Goal: Task Accomplishment & Management: Use online tool/utility

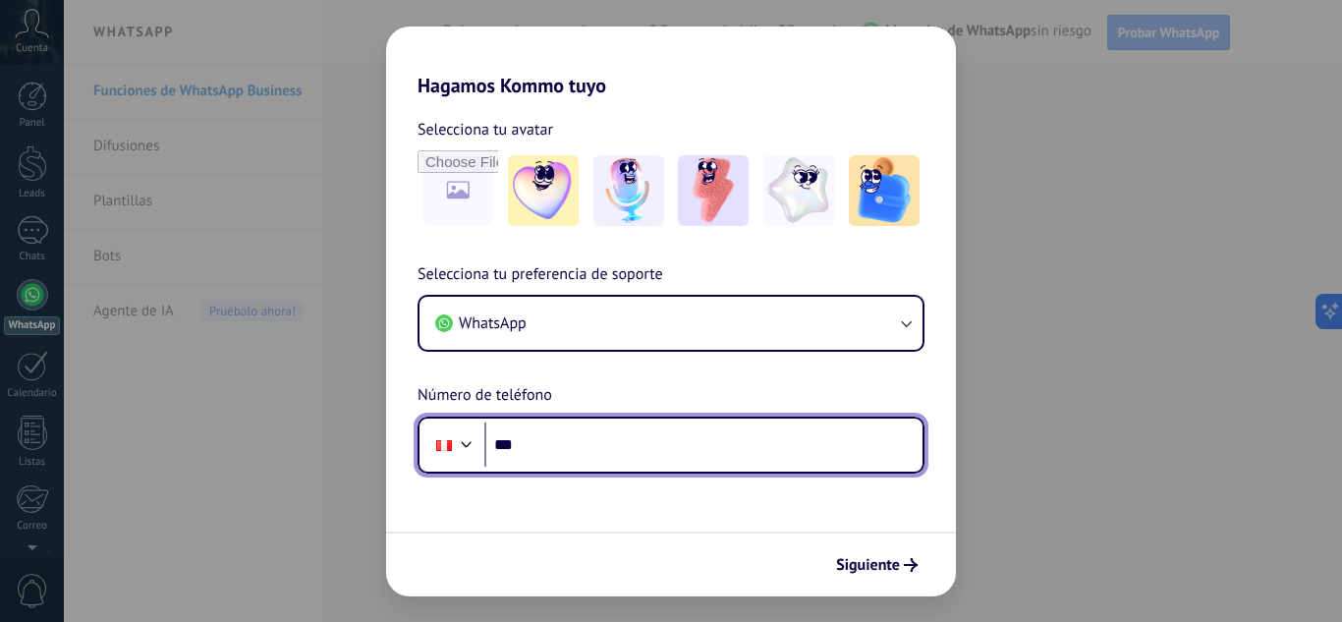
click at [583, 448] on input "***" at bounding box center [703, 445] width 438 height 45
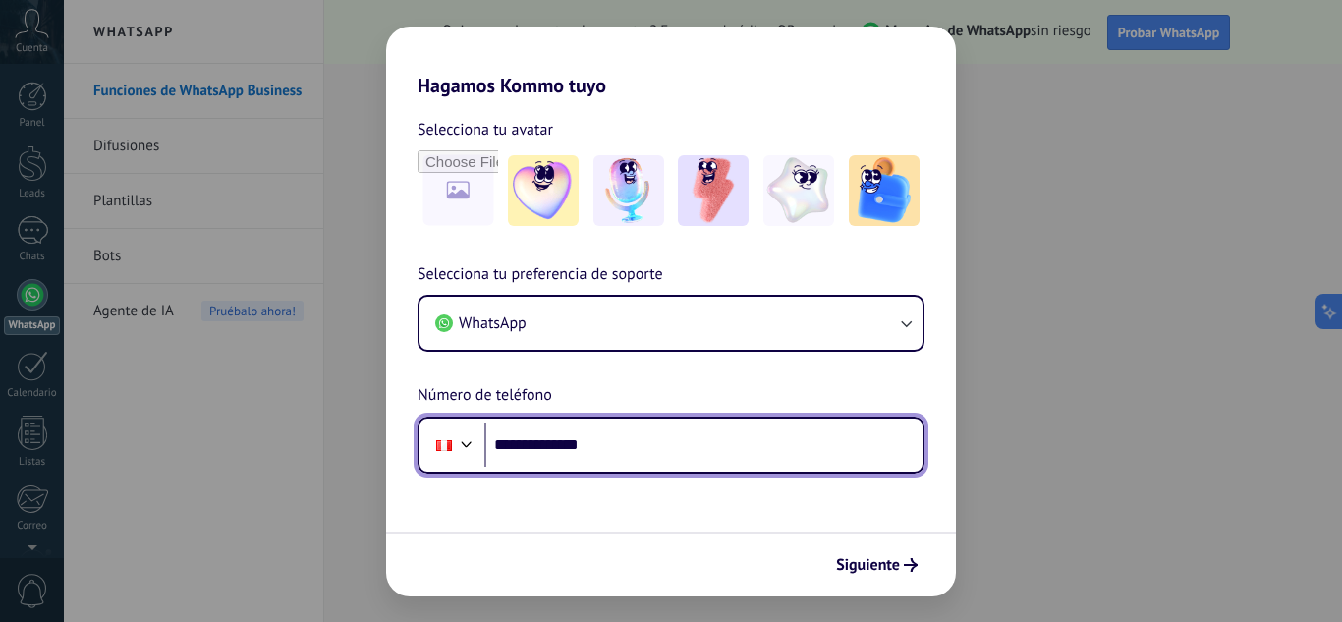
drag, startPoint x: 554, startPoint y: 445, endPoint x: 657, endPoint y: 446, distance: 103.2
click at [655, 446] on input "**********" at bounding box center [703, 445] width 438 height 45
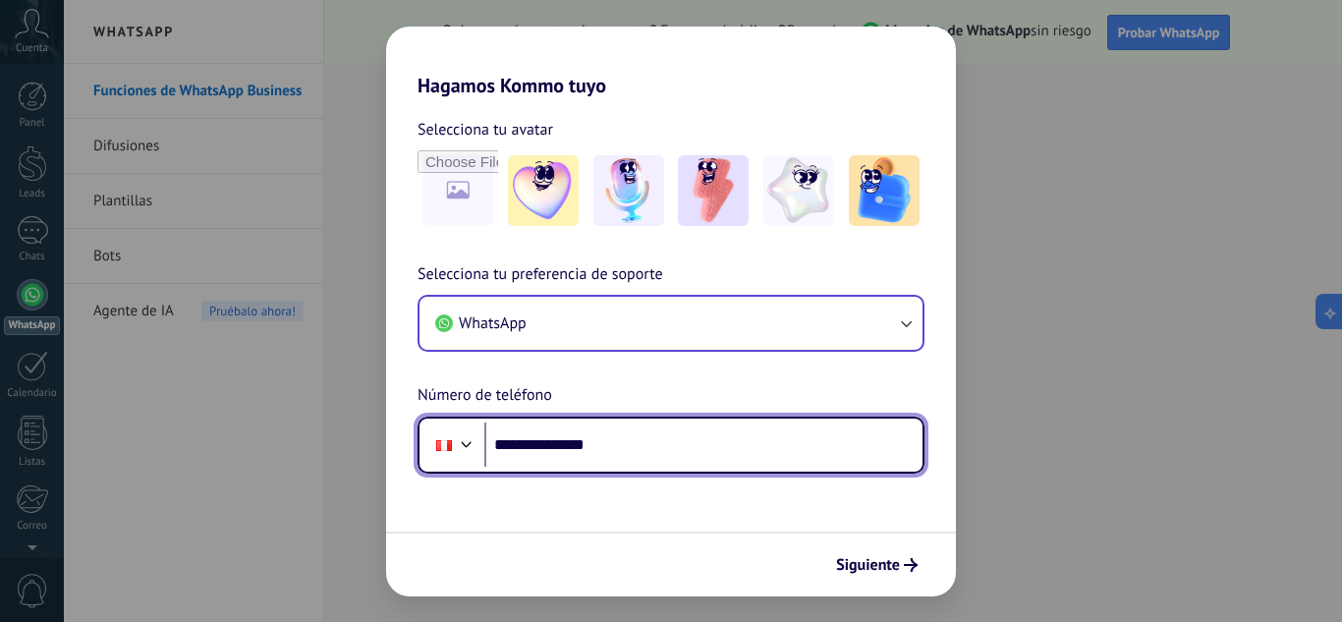
type input "**********"
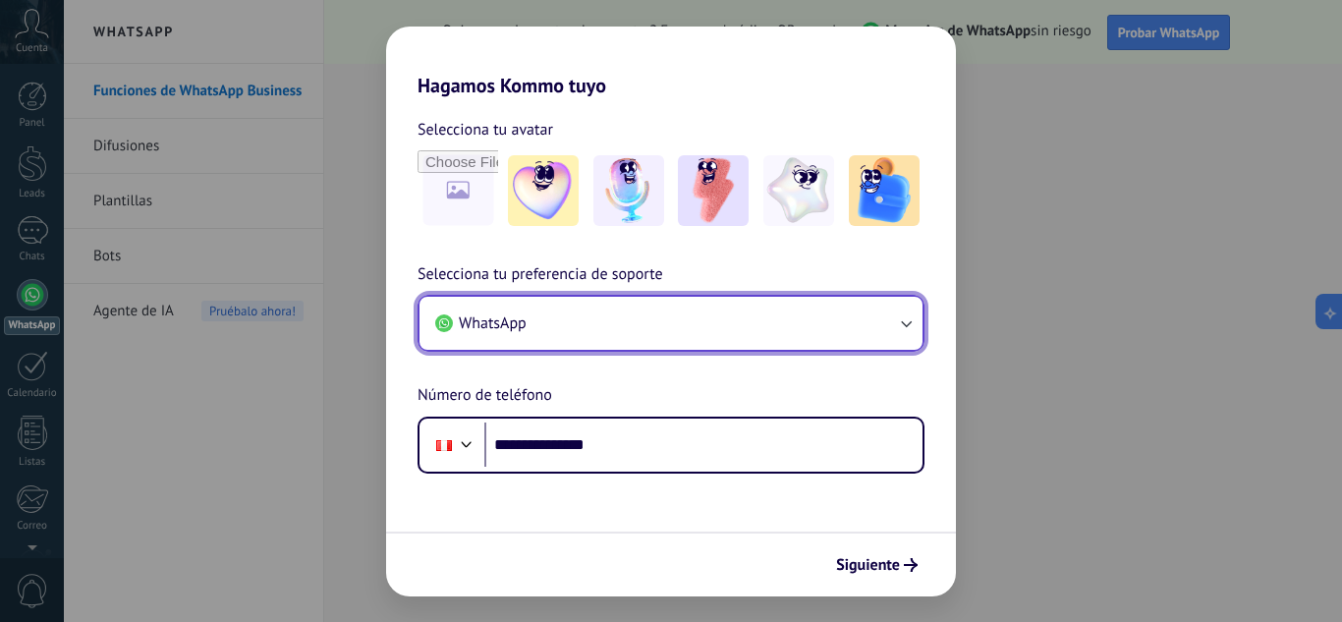
click at [891, 318] on button "WhatsApp" at bounding box center [671, 323] width 503 height 53
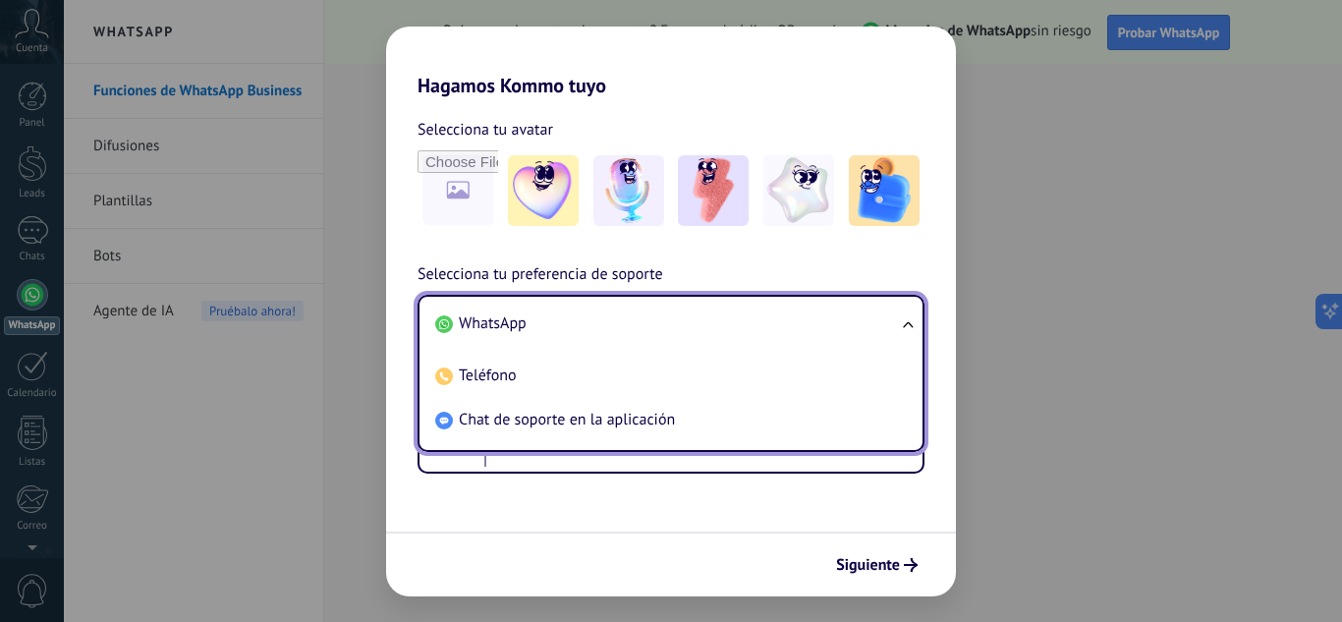
click at [891, 318] on li "WhatsApp" at bounding box center [667, 324] width 480 height 44
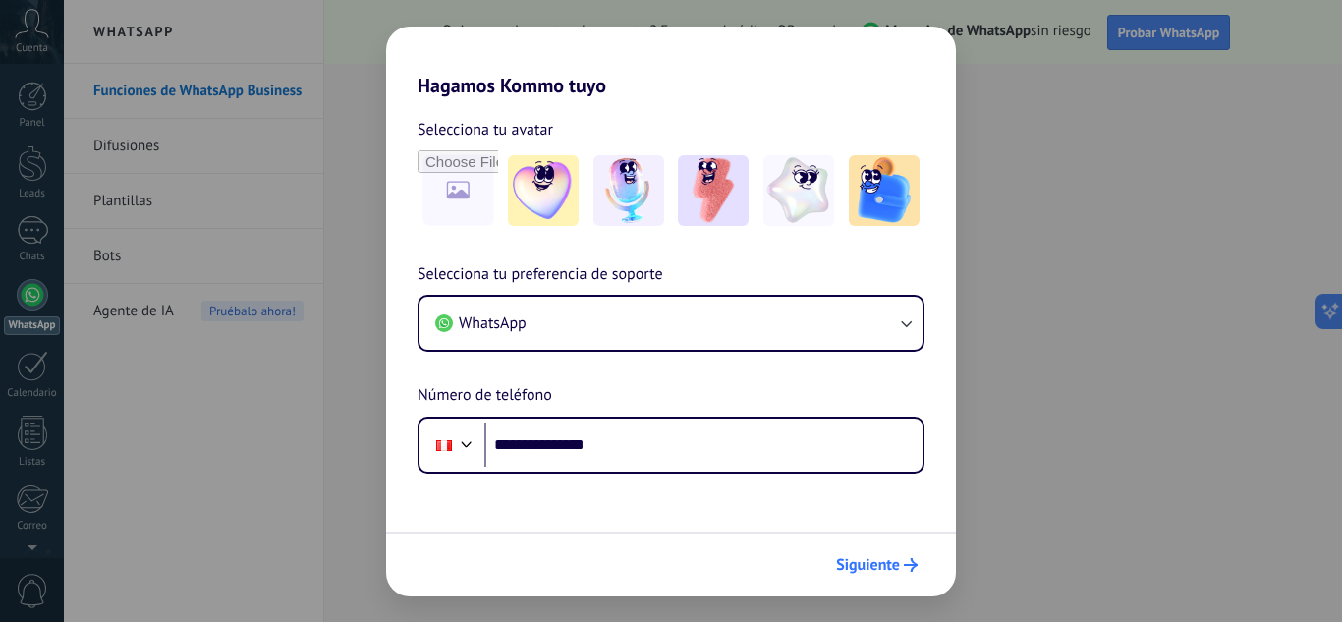
click at [892, 567] on span "Siguiente" at bounding box center [868, 565] width 64 height 14
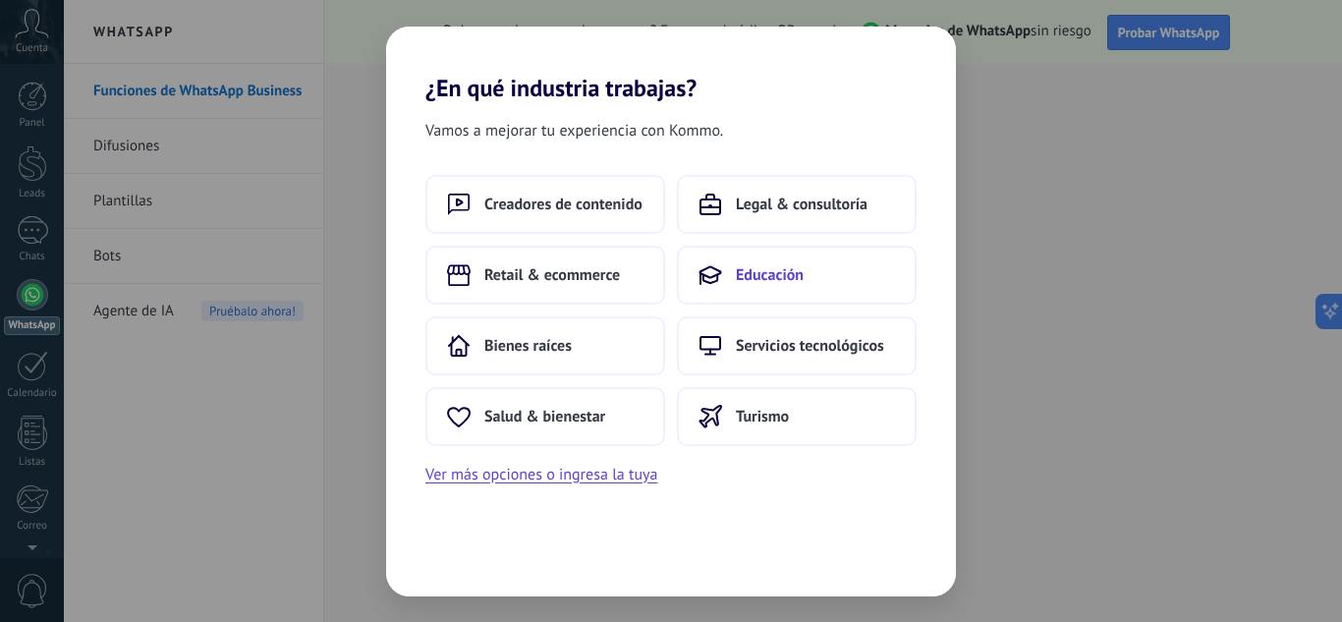
click at [768, 276] on span "Educación" at bounding box center [770, 275] width 68 height 20
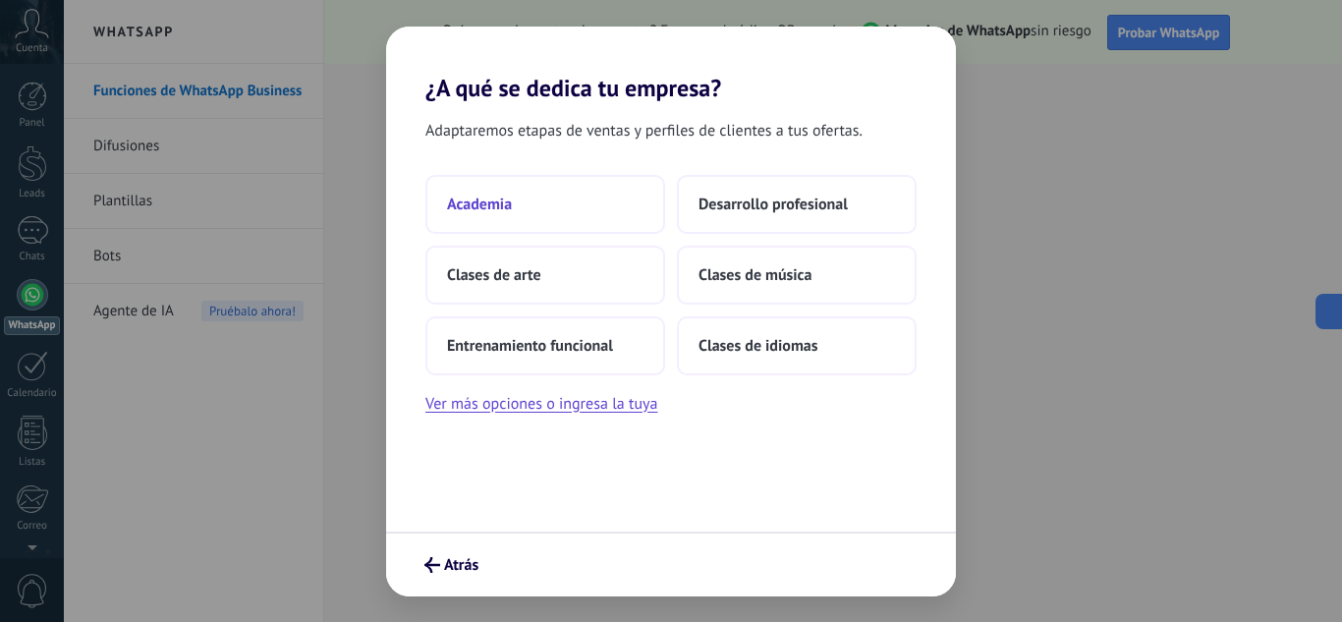
click at [573, 201] on button "Academia" at bounding box center [545, 204] width 240 height 59
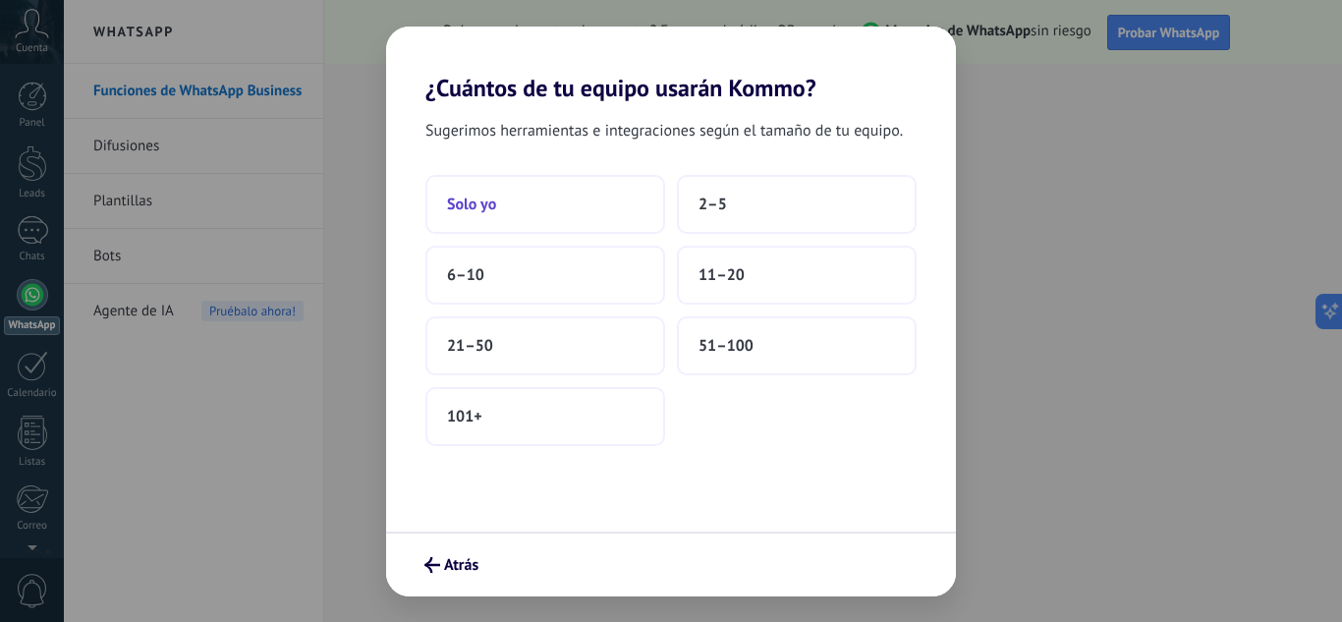
click at [568, 199] on button "Solo yo" at bounding box center [545, 204] width 240 height 59
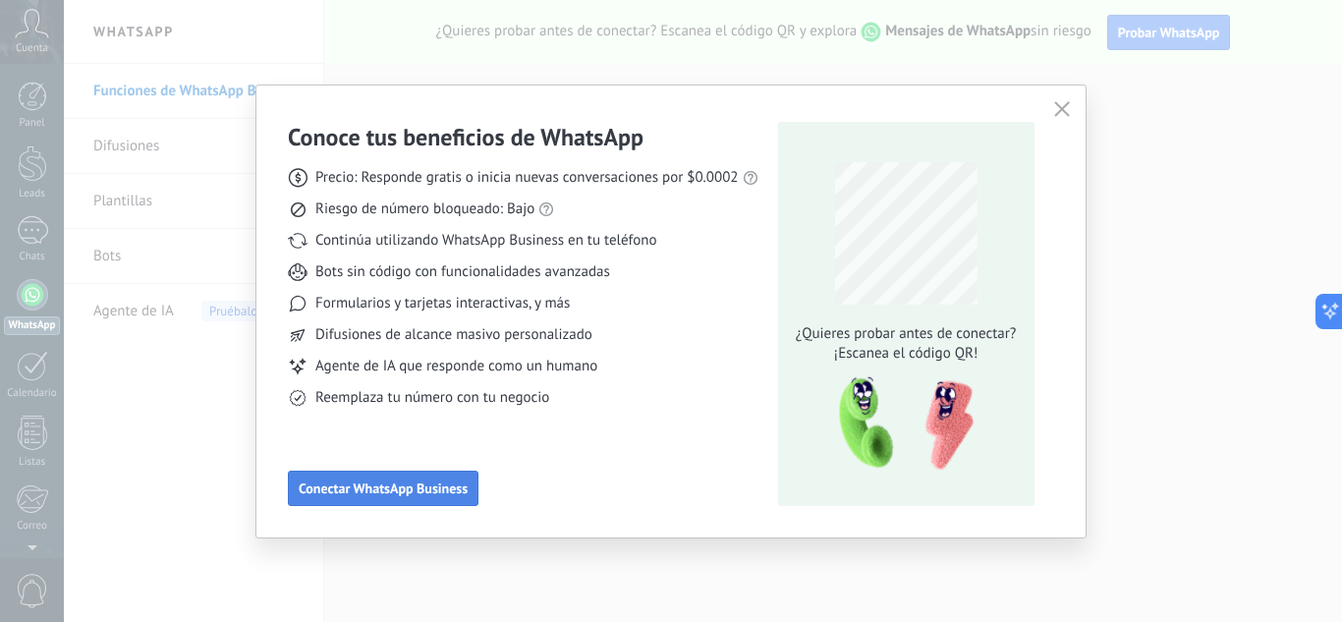
click at [403, 487] on span "Conectar WhatsApp Business" at bounding box center [383, 489] width 169 height 14
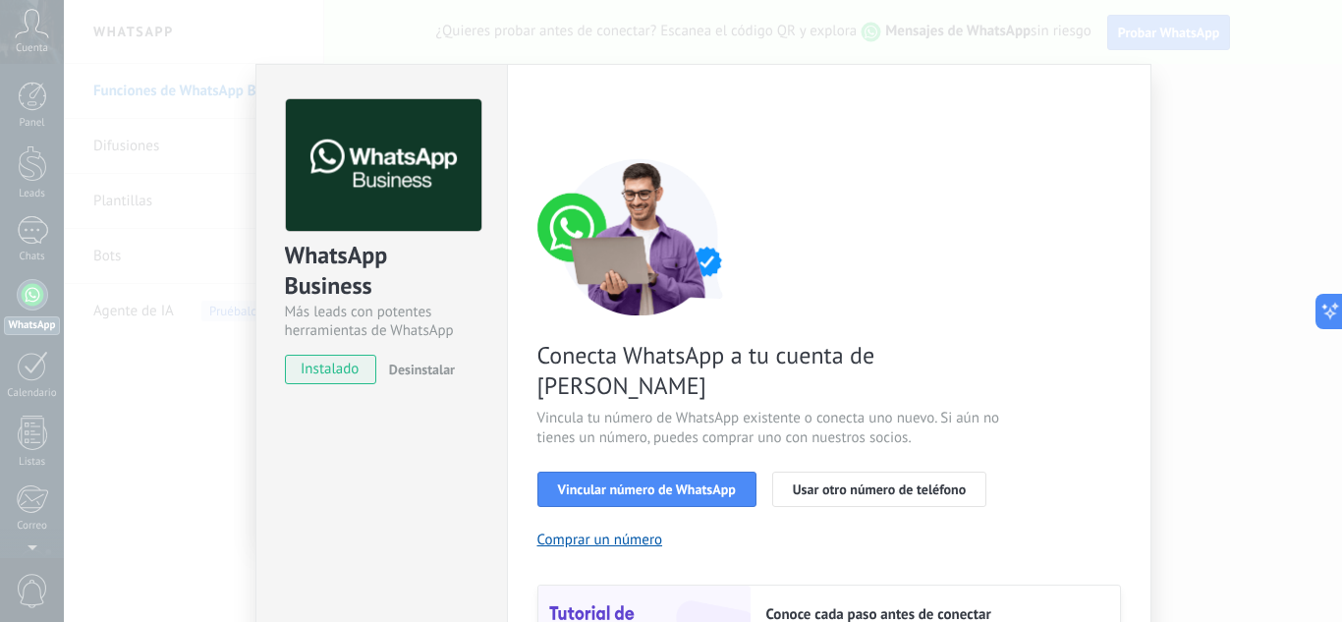
click at [334, 372] on span "instalado" at bounding box center [330, 369] width 89 height 29
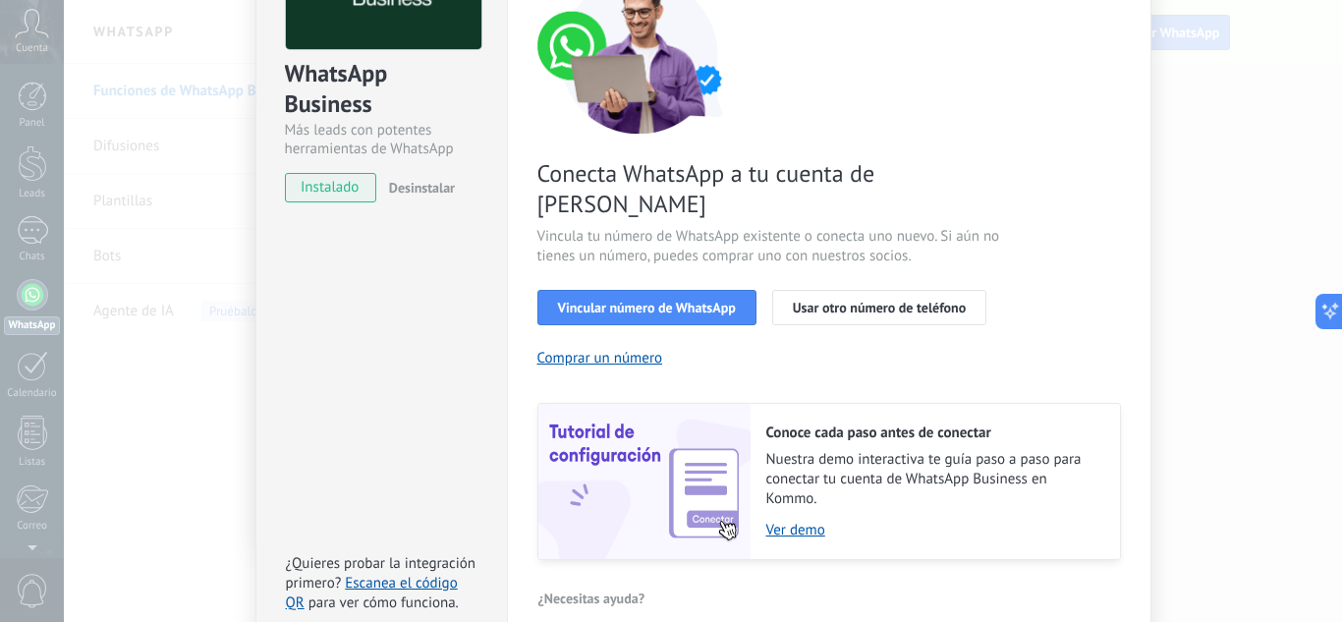
scroll to position [197, 0]
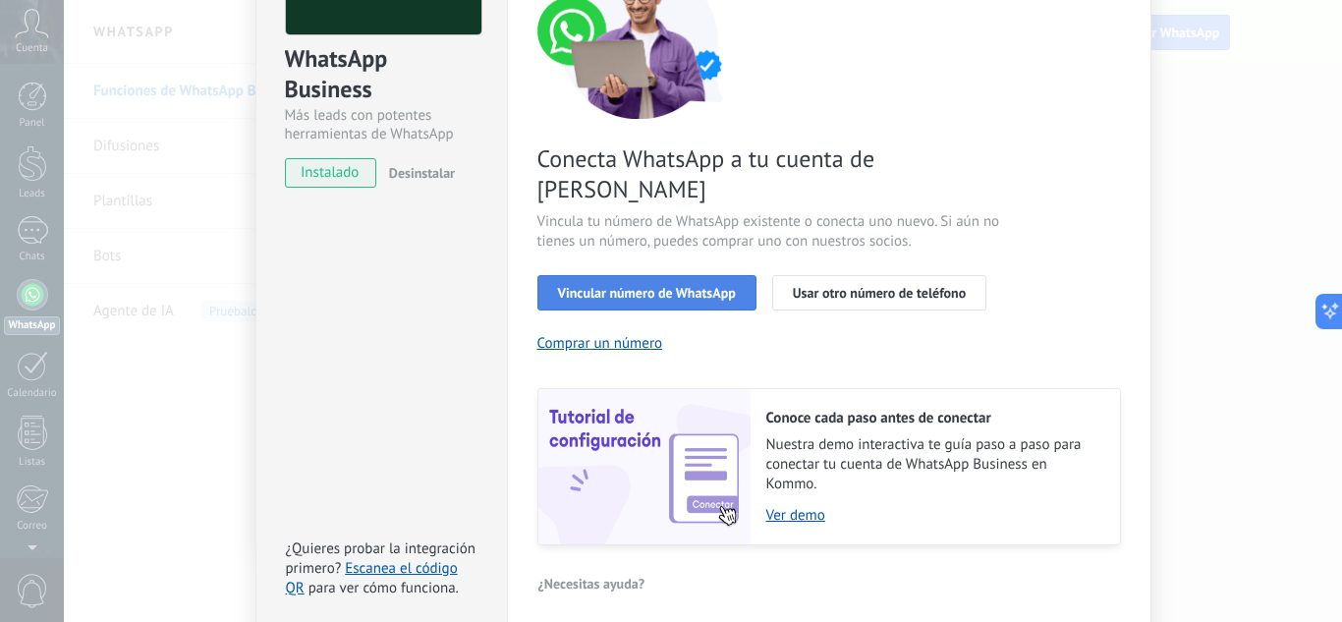
click at [665, 286] on span "Vincular número de WhatsApp" at bounding box center [647, 293] width 178 height 14
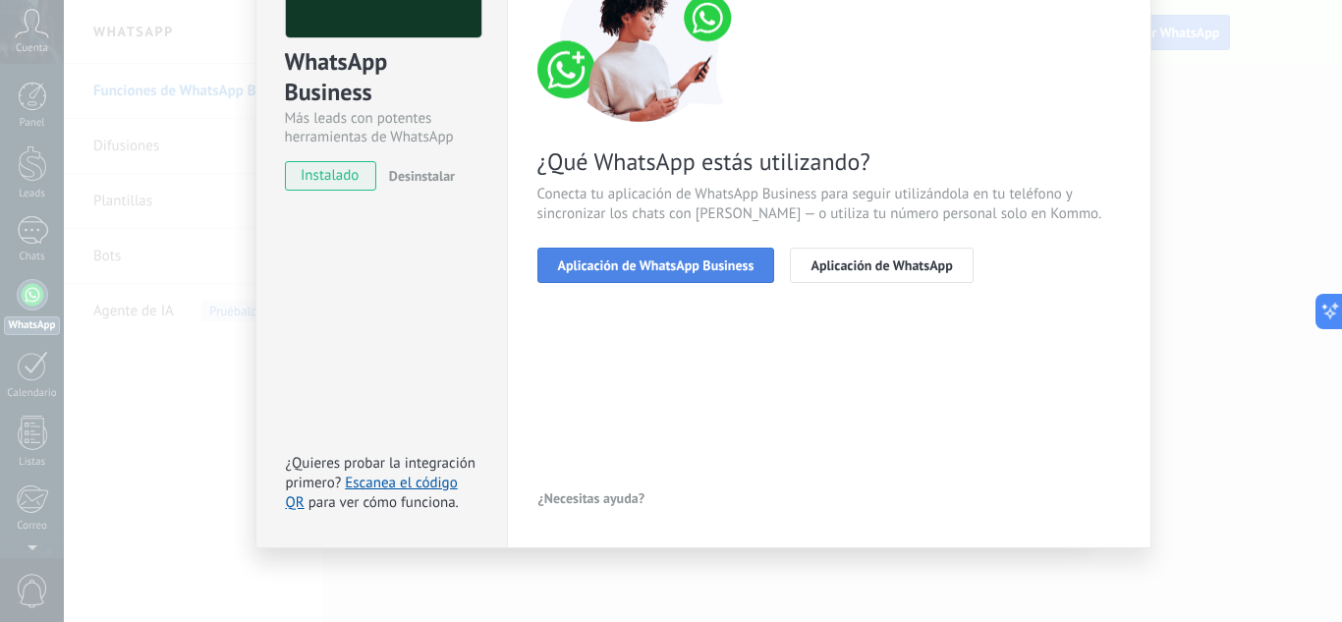
click at [680, 270] on span "Aplicación de WhatsApp Business" at bounding box center [656, 265] width 197 height 14
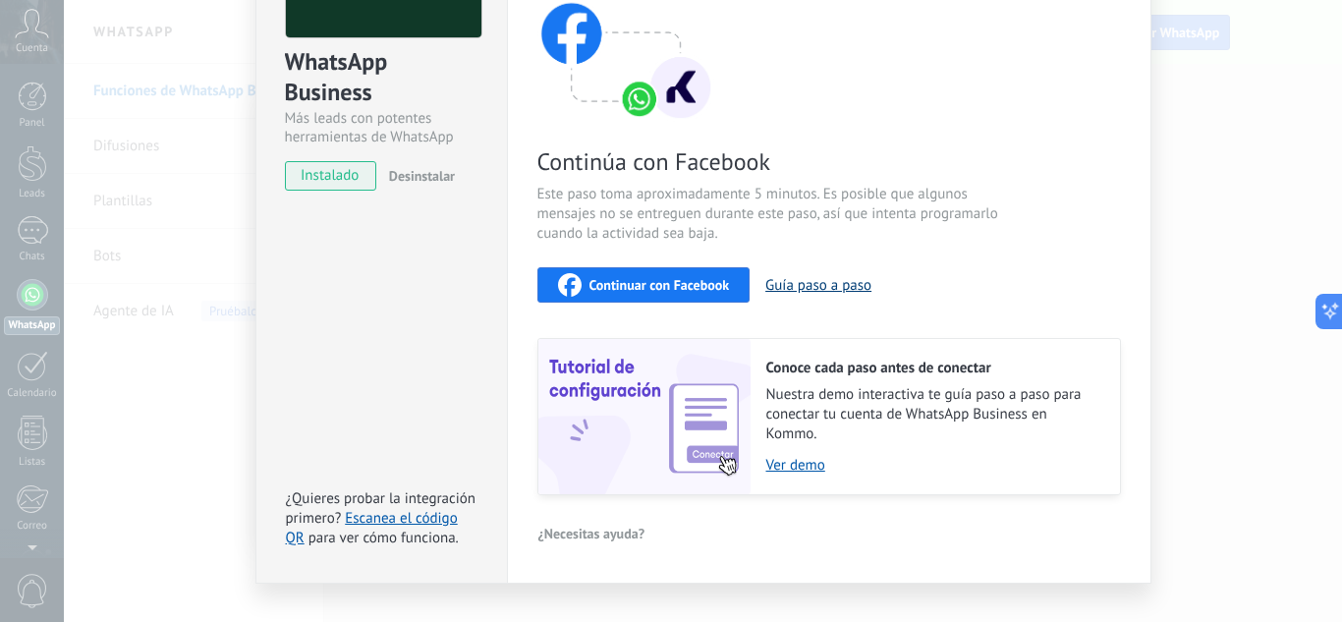
click at [796, 285] on button "Guía paso a paso" at bounding box center [818, 285] width 106 height 19
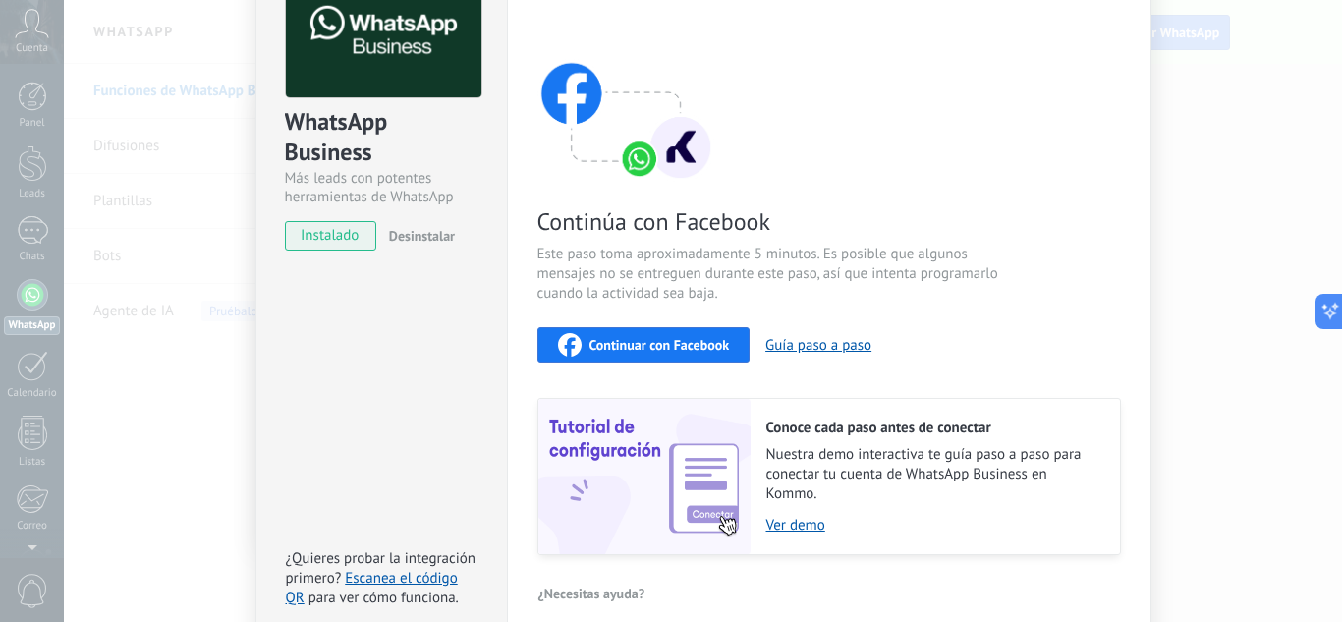
scroll to position [0, 0]
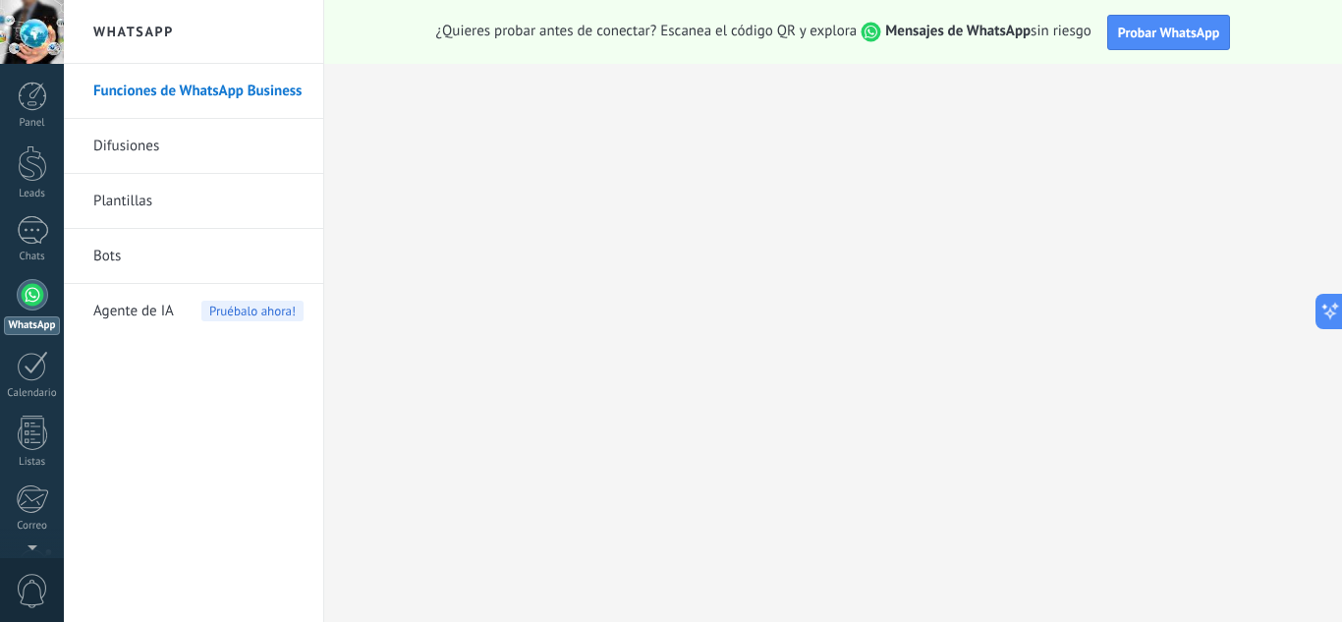
click at [32, 294] on div at bounding box center [32, 294] width 31 height 31
click at [142, 202] on link "Plantillas" at bounding box center [198, 201] width 210 height 55
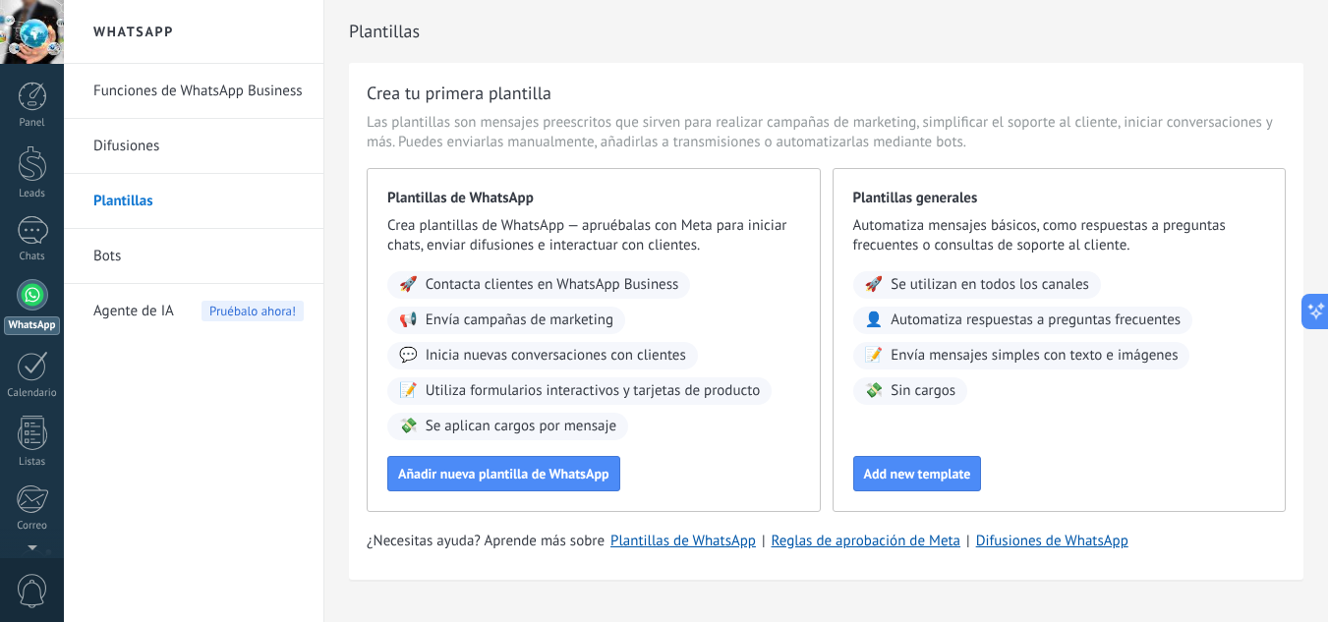
click at [230, 300] on div "Agente de IA Pruébalo ahora!" at bounding box center [198, 311] width 210 height 55
